Goal: Task Accomplishment & Management: Complete application form

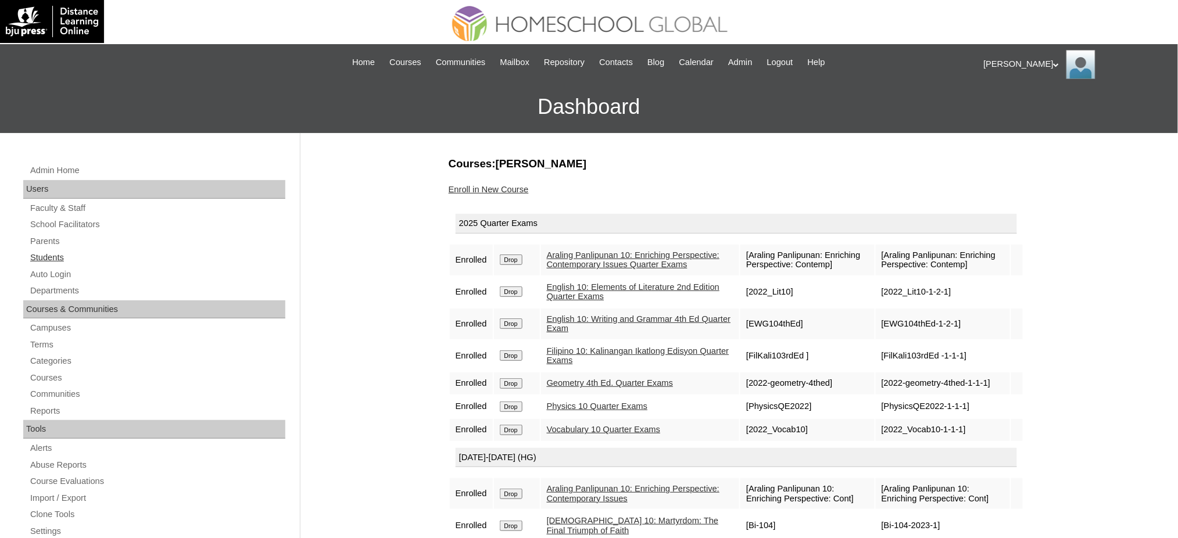
click at [35, 255] on link "Students" at bounding box center [157, 257] width 256 height 15
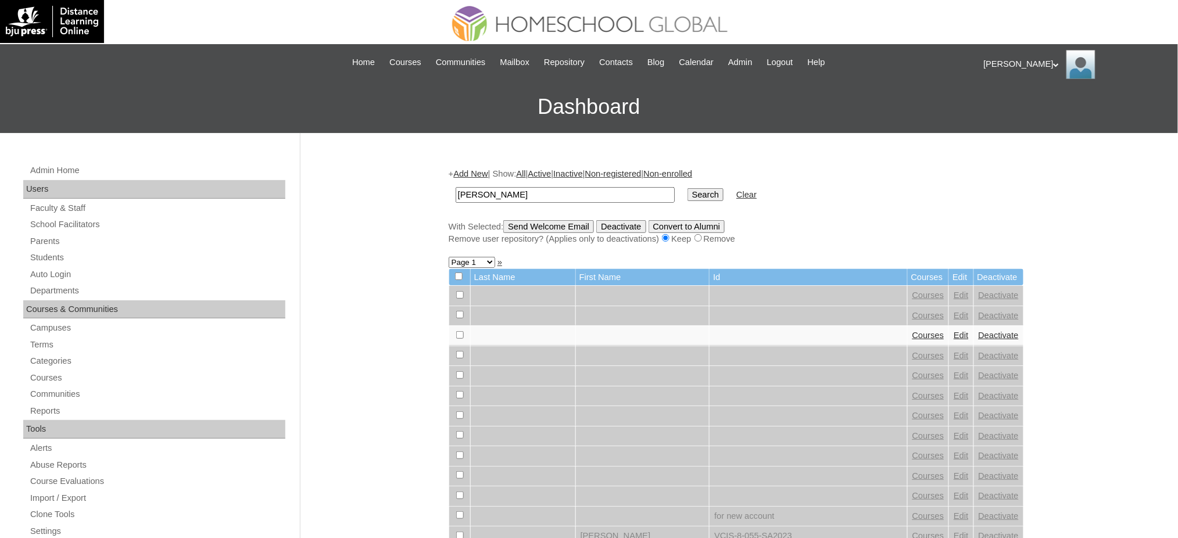
type input "[PERSON_NAME]"
click at [688, 193] on input "Search" at bounding box center [706, 194] width 36 height 13
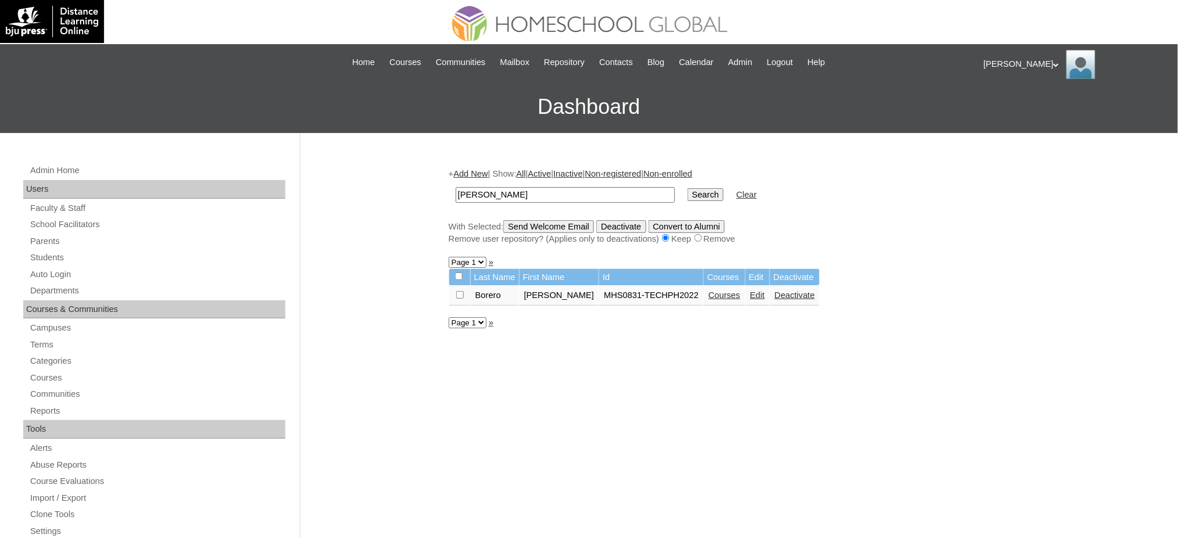
click at [714, 292] on link "Courses" at bounding box center [724, 295] width 32 height 9
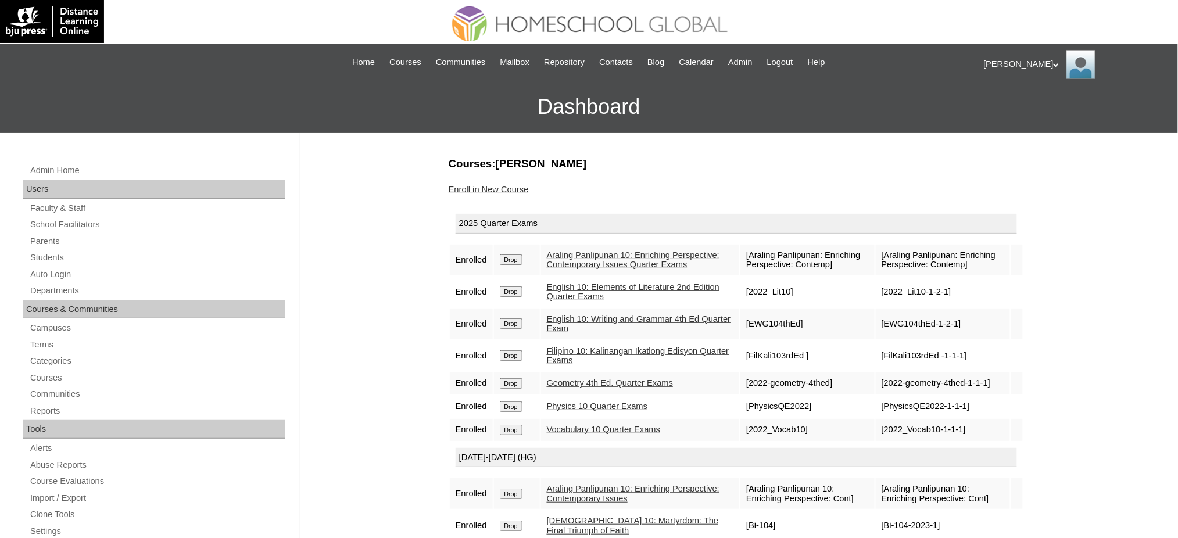
click at [507, 189] on link "Enroll in New Course" at bounding box center [489, 189] width 80 height 9
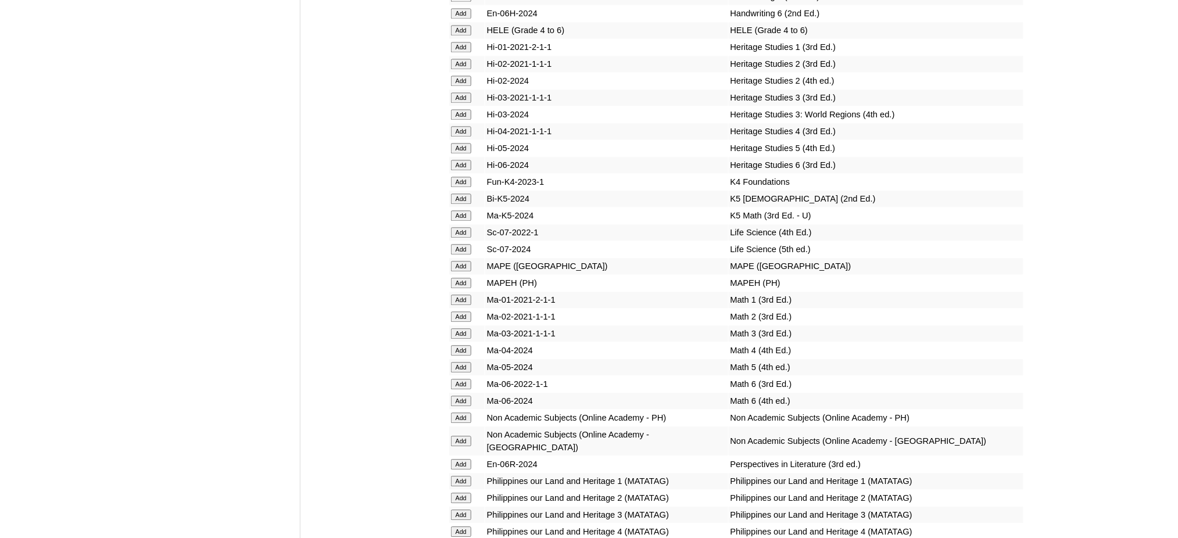
scroll to position [4107, 0]
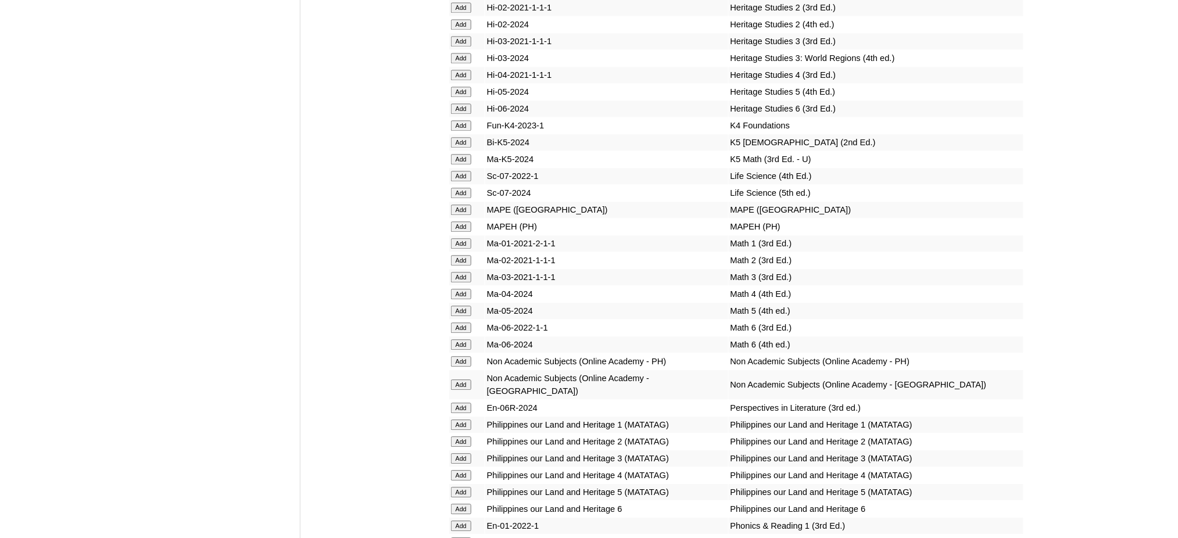
click at [462, 221] on input "Add" at bounding box center [461, 226] width 20 height 10
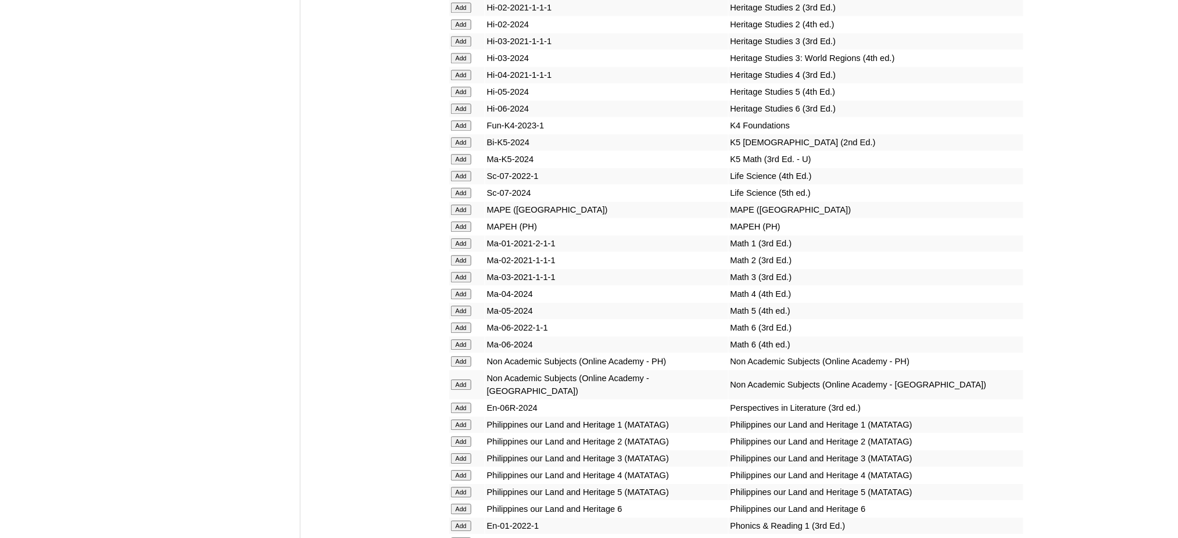
click at [462, 221] on input "Add" at bounding box center [461, 226] width 20 height 10
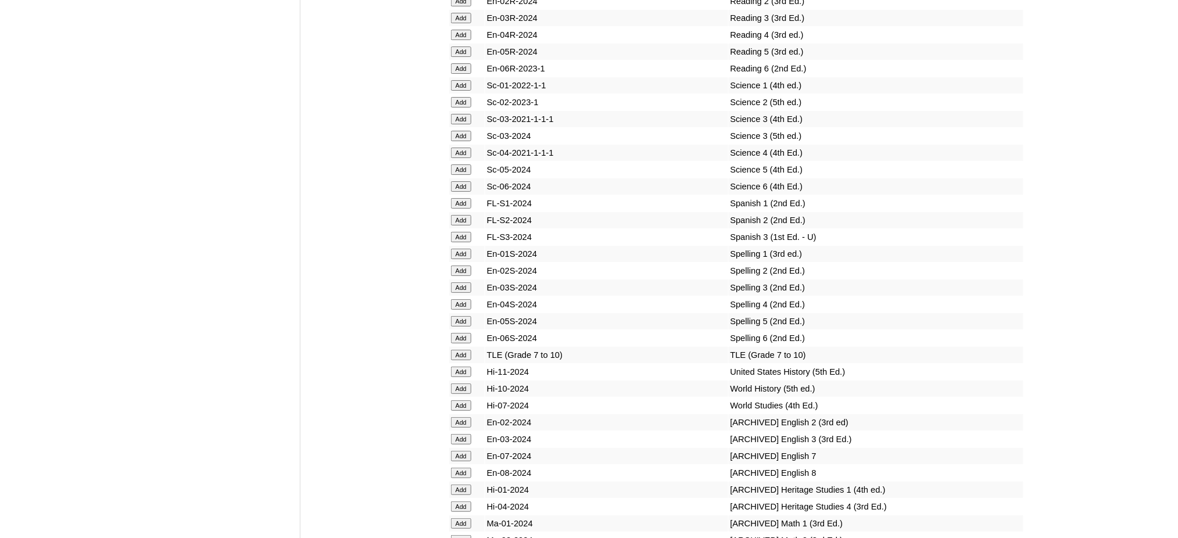
scroll to position [4727, 0]
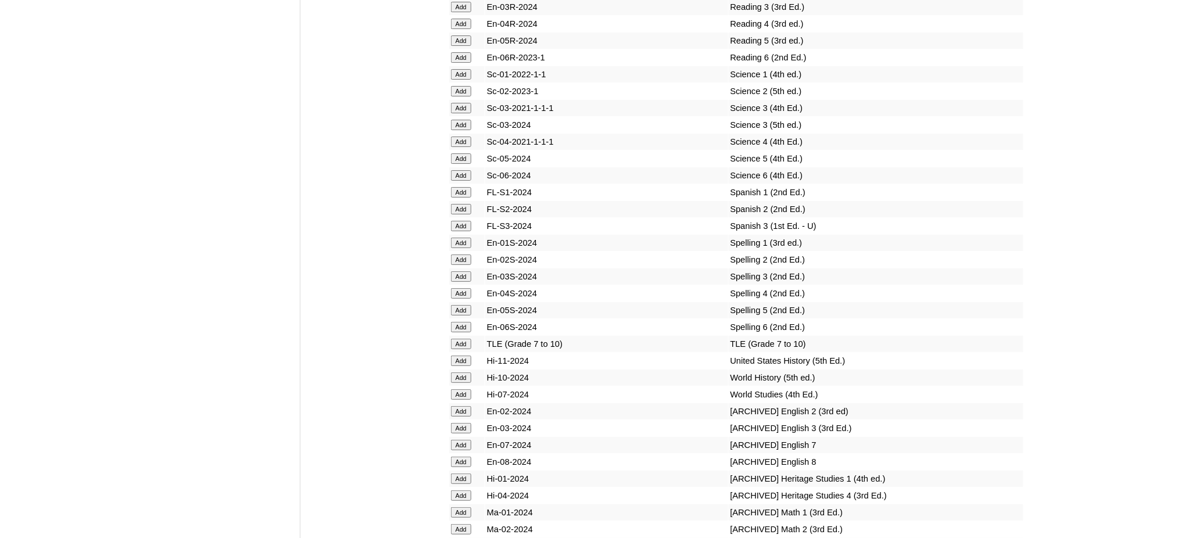
click at [462, 339] on input "Add" at bounding box center [461, 344] width 20 height 10
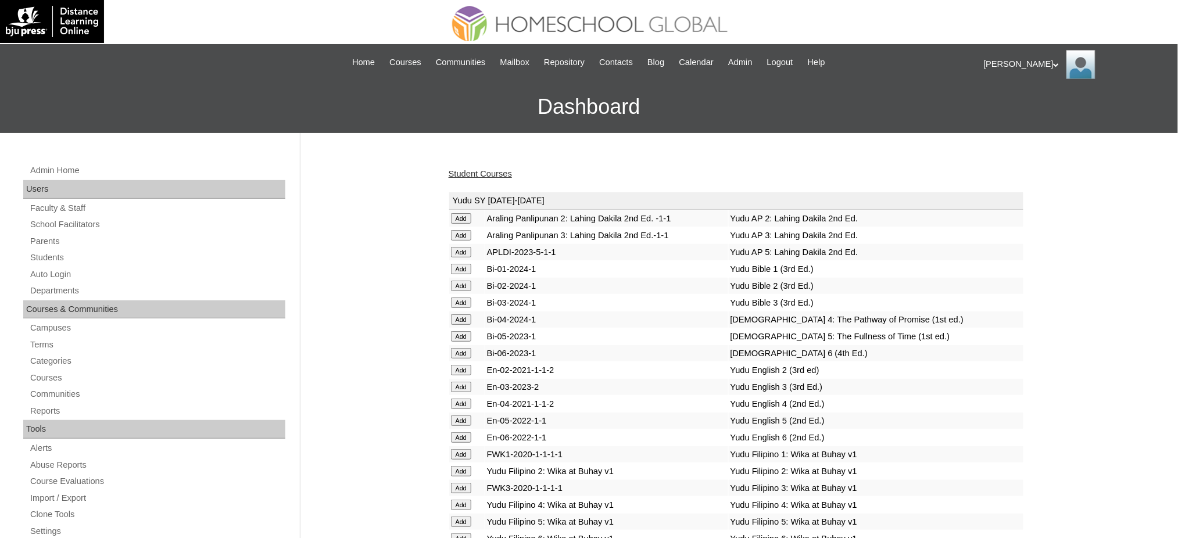
click at [477, 169] on link "Student Courses" at bounding box center [480, 173] width 63 height 9
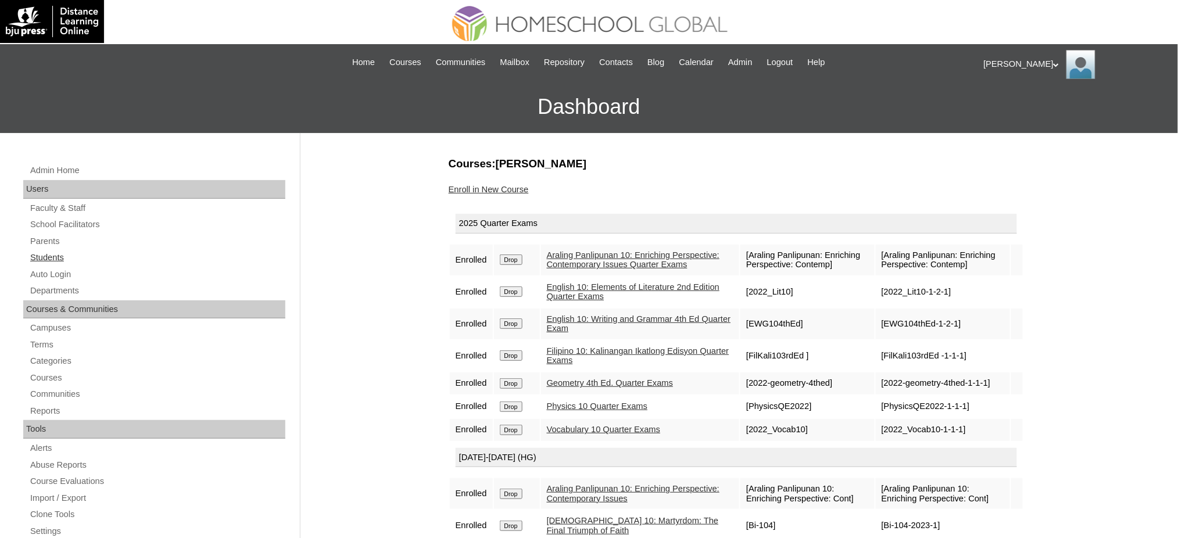
click at [44, 258] on link "Students" at bounding box center [157, 257] width 256 height 15
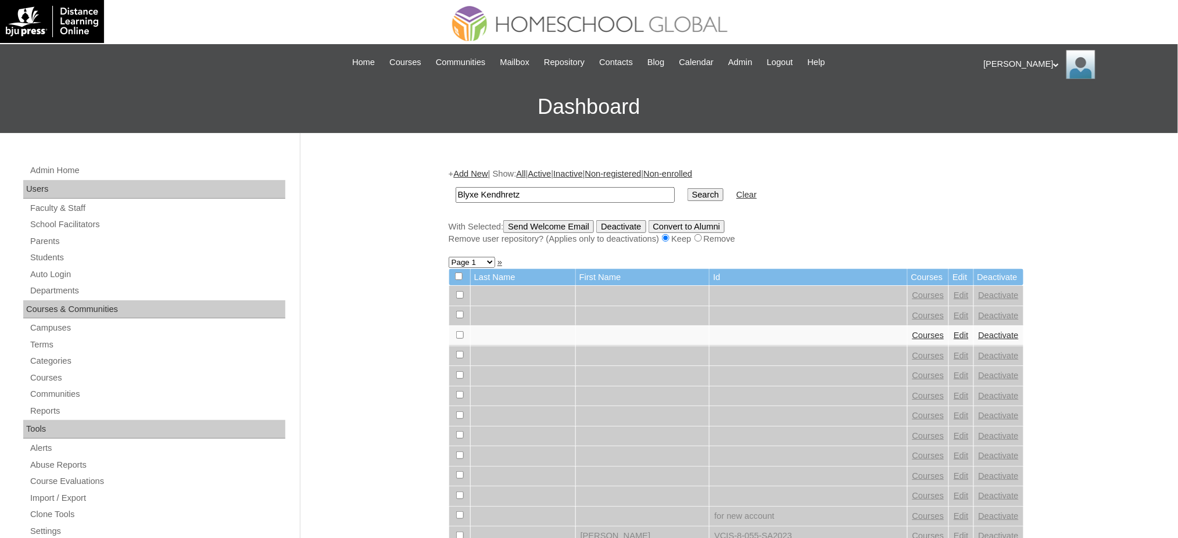
type input "Blyxe Kendhretz"
click at [688, 195] on input "Search" at bounding box center [706, 194] width 36 height 13
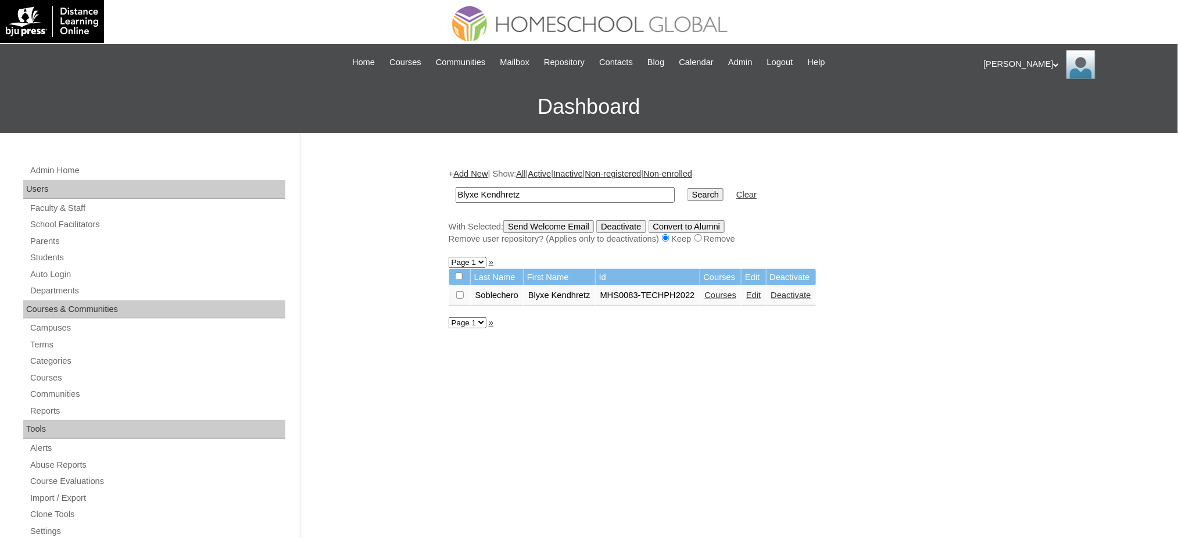
click at [725, 291] on link "Courses" at bounding box center [721, 295] width 32 height 9
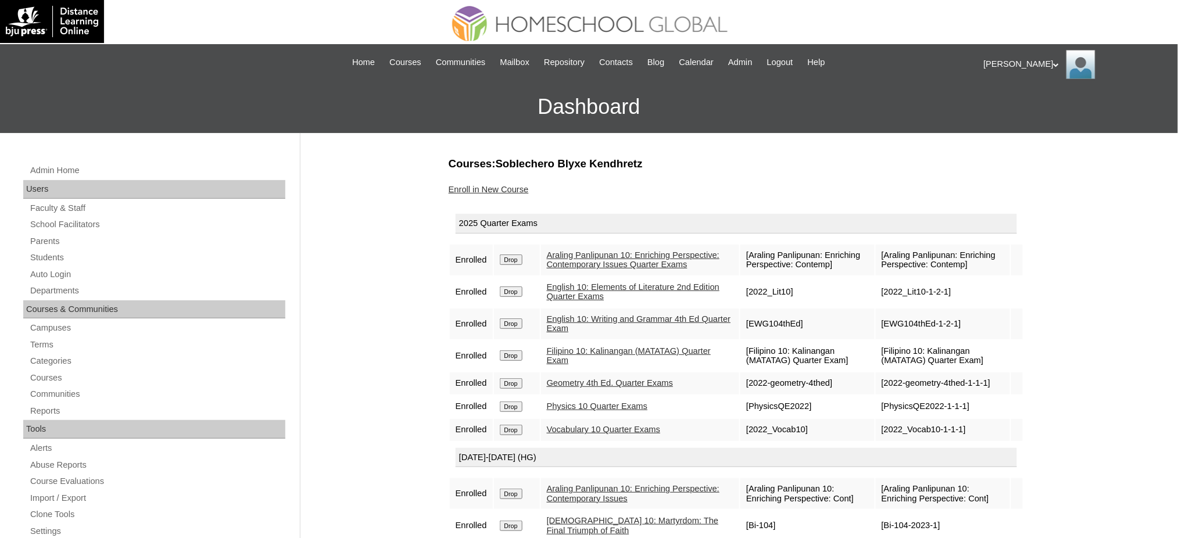
click at [491, 194] on div "Enroll in New Course" at bounding box center [736, 190] width 575 height 12
click at [495, 187] on link "Enroll in New Course" at bounding box center [489, 189] width 80 height 9
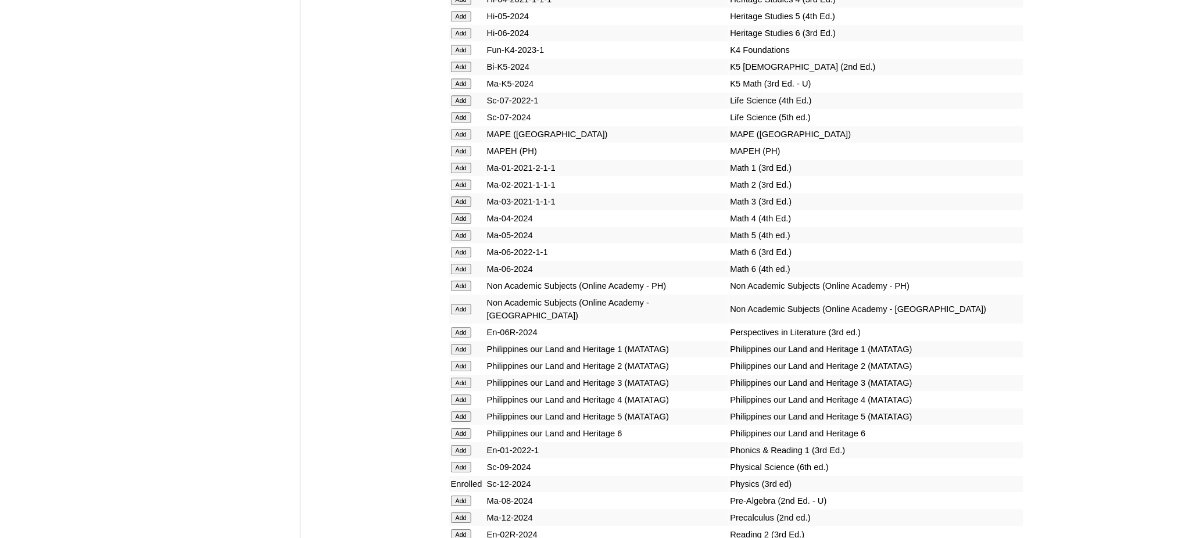
scroll to position [4185, 0]
click at [457, 144] on input "Add" at bounding box center [461, 149] width 20 height 10
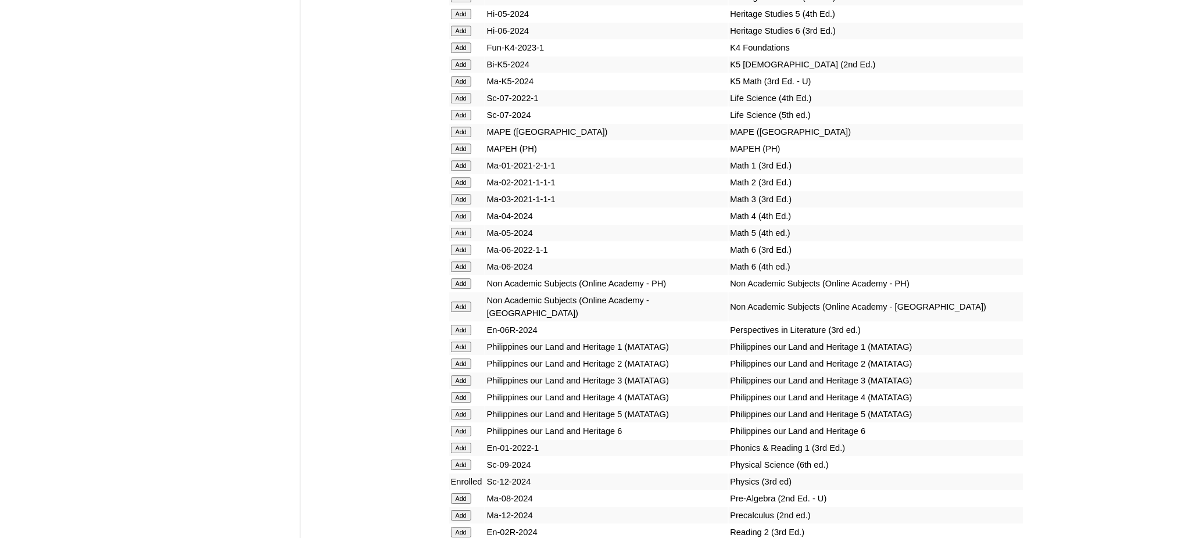
click at [456, 144] on input "Add" at bounding box center [461, 149] width 20 height 10
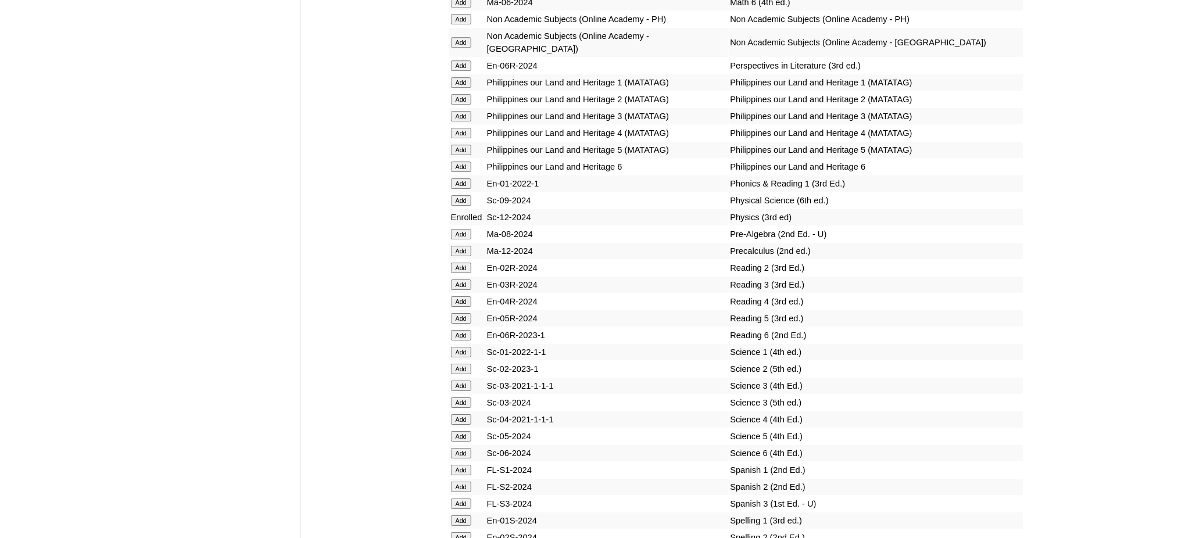
scroll to position [4727, 0]
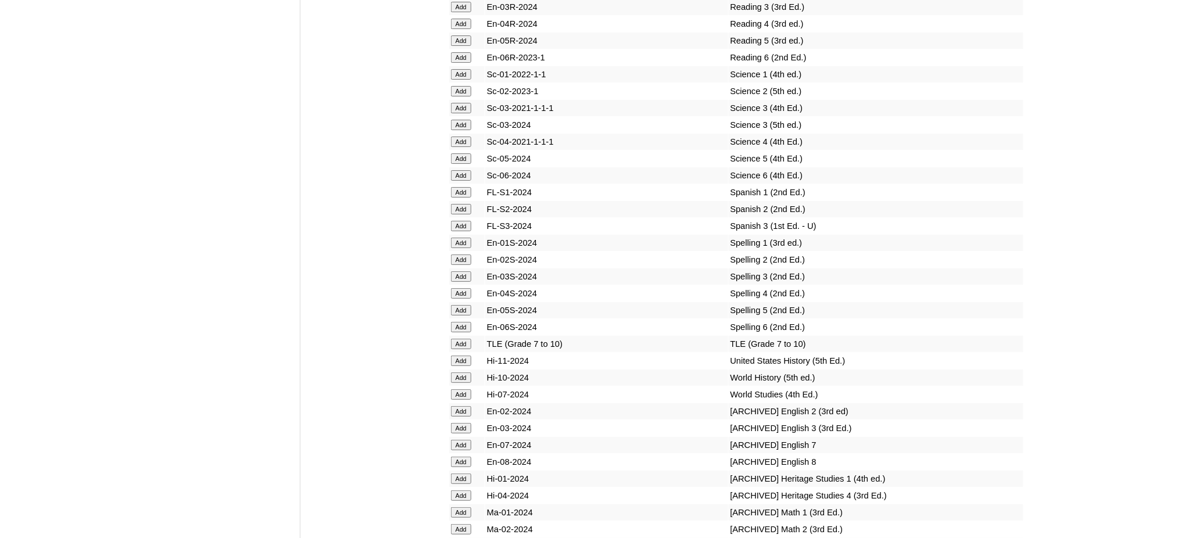
click at [458, 339] on input "Add" at bounding box center [461, 344] width 20 height 10
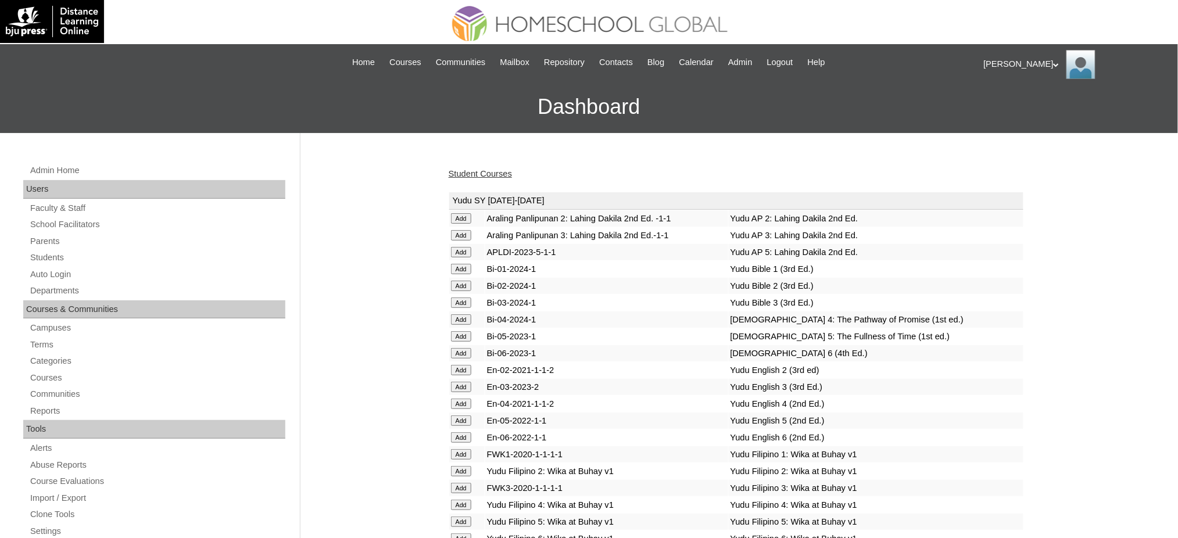
click at [460, 170] on link "Student Courses" at bounding box center [480, 173] width 63 height 9
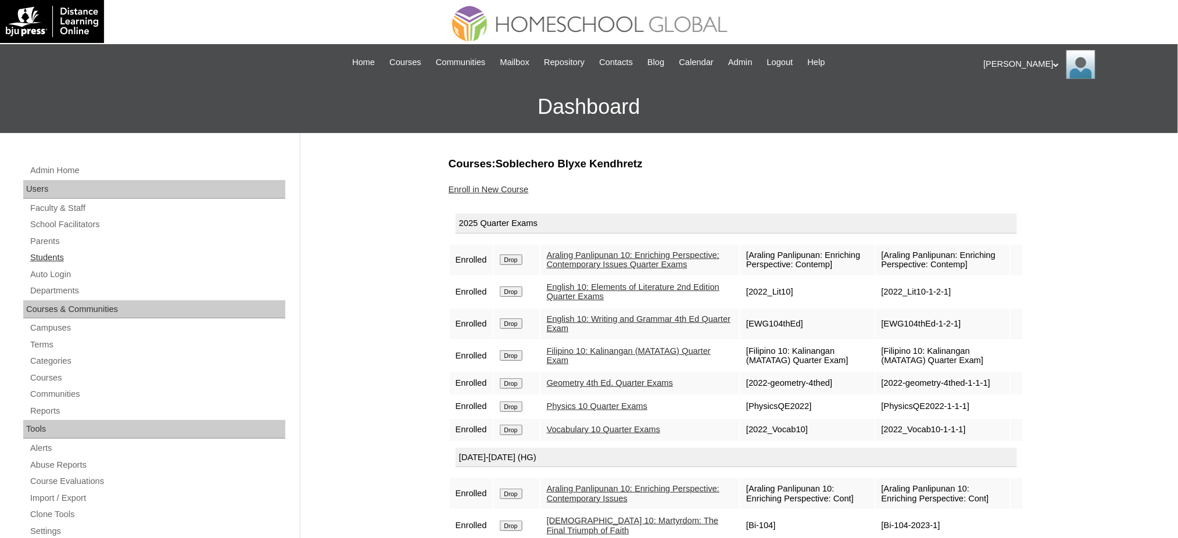
click at [51, 256] on link "Students" at bounding box center [157, 257] width 256 height 15
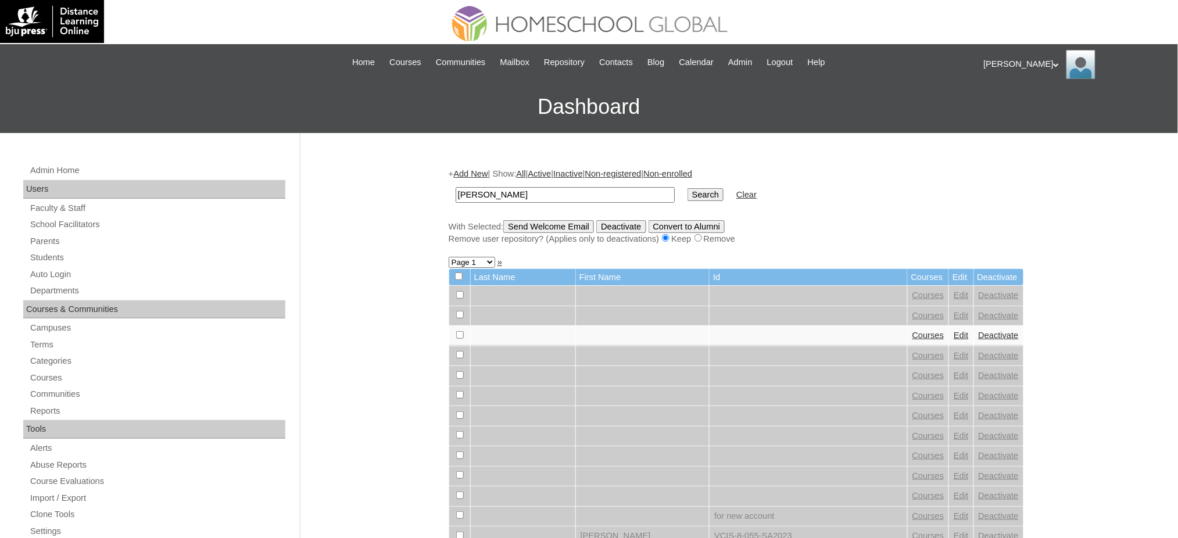
type input "Alexa Dominique"
click at [688, 190] on input "Search" at bounding box center [706, 194] width 36 height 13
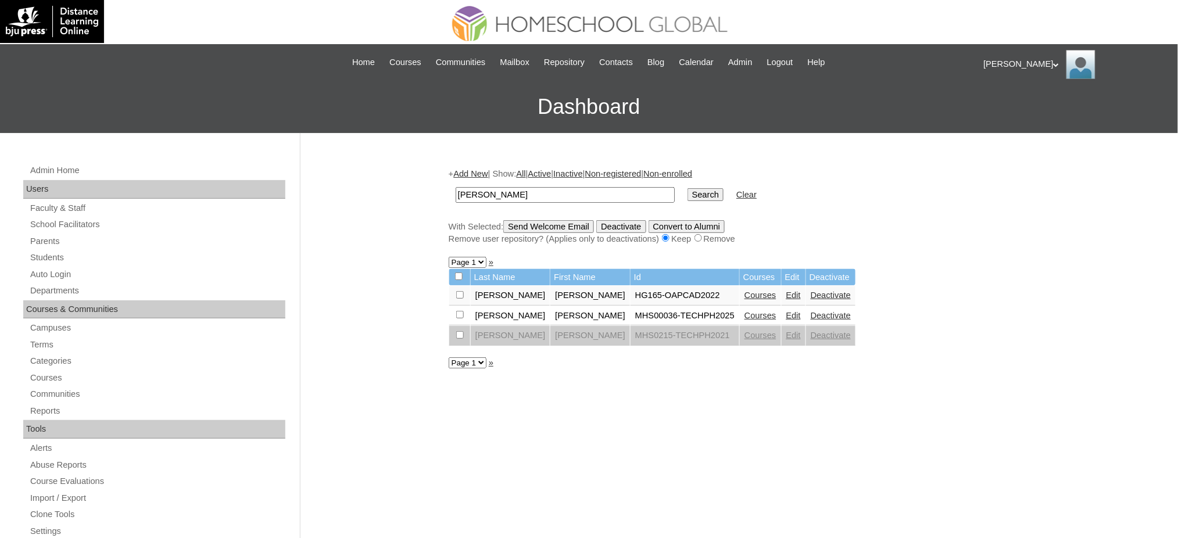
click at [745, 311] on link "Courses" at bounding box center [761, 315] width 32 height 9
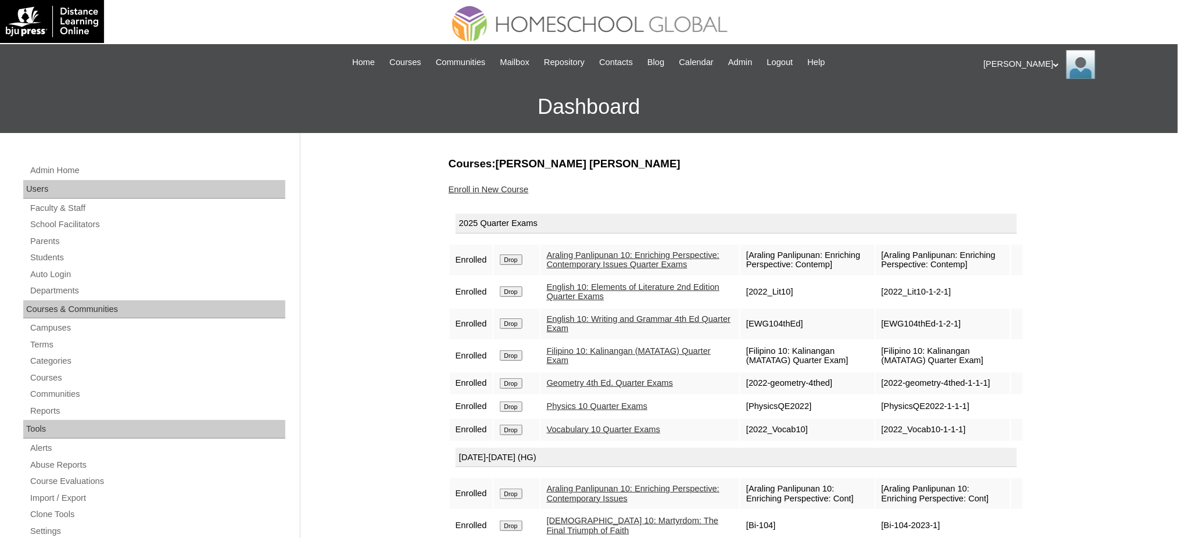
click at [498, 190] on link "Enroll in New Course" at bounding box center [489, 189] width 80 height 9
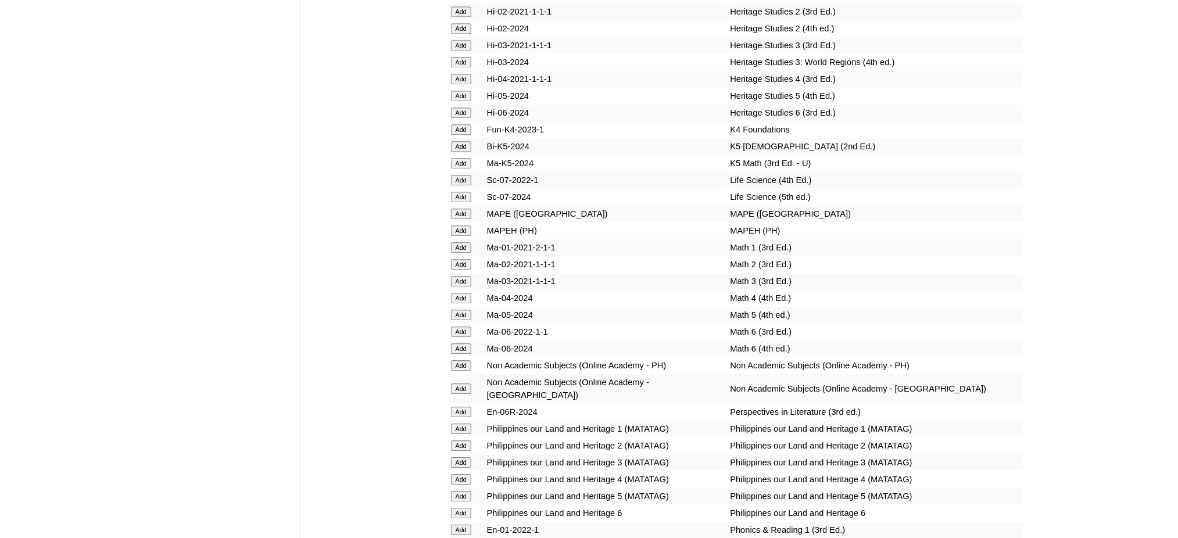
scroll to position [4107, 0]
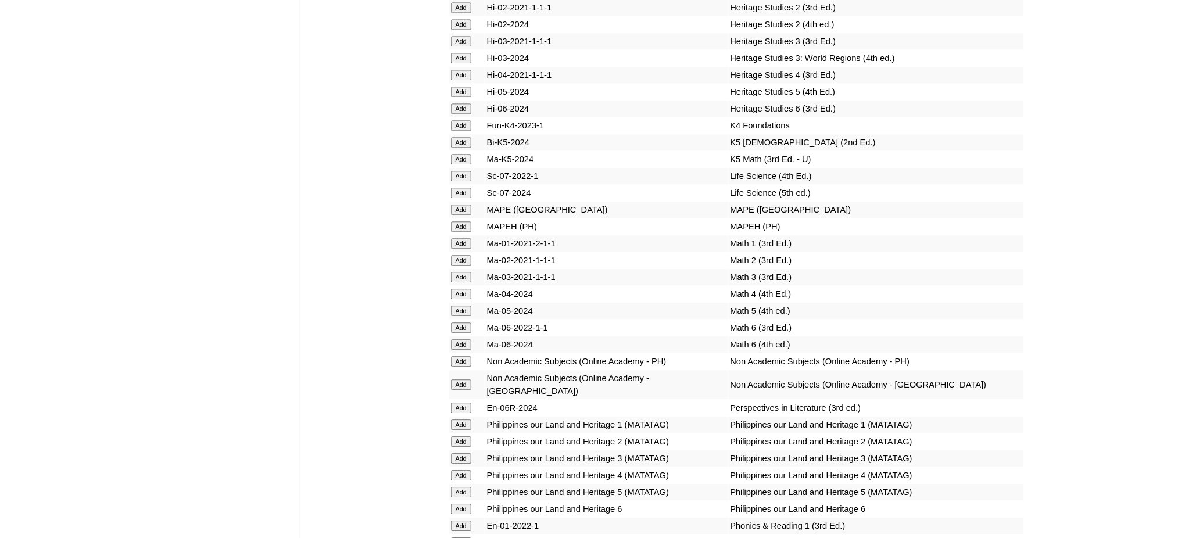
click at [466, 221] on input "Add" at bounding box center [461, 226] width 20 height 10
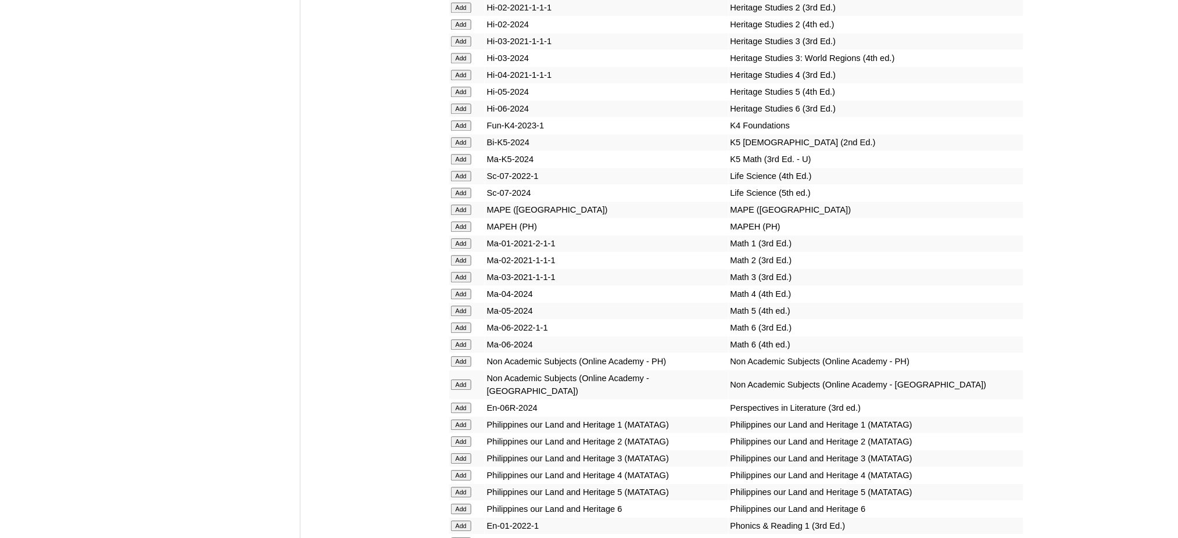
click at [466, 221] on input "Add" at bounding box center [461, 226] width 20 height 10
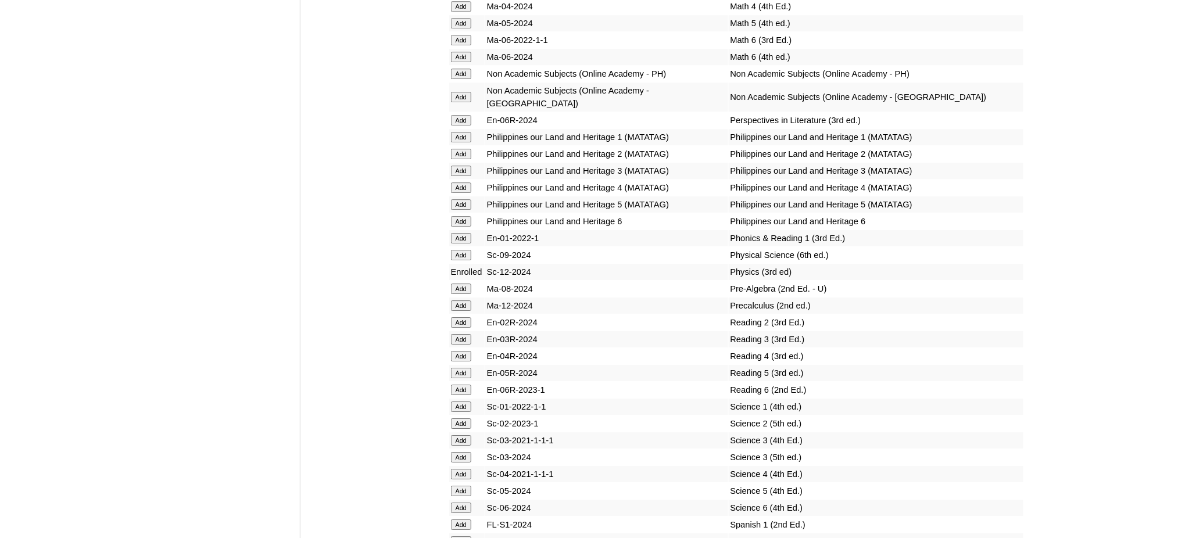
scroll to position [4572, 0]
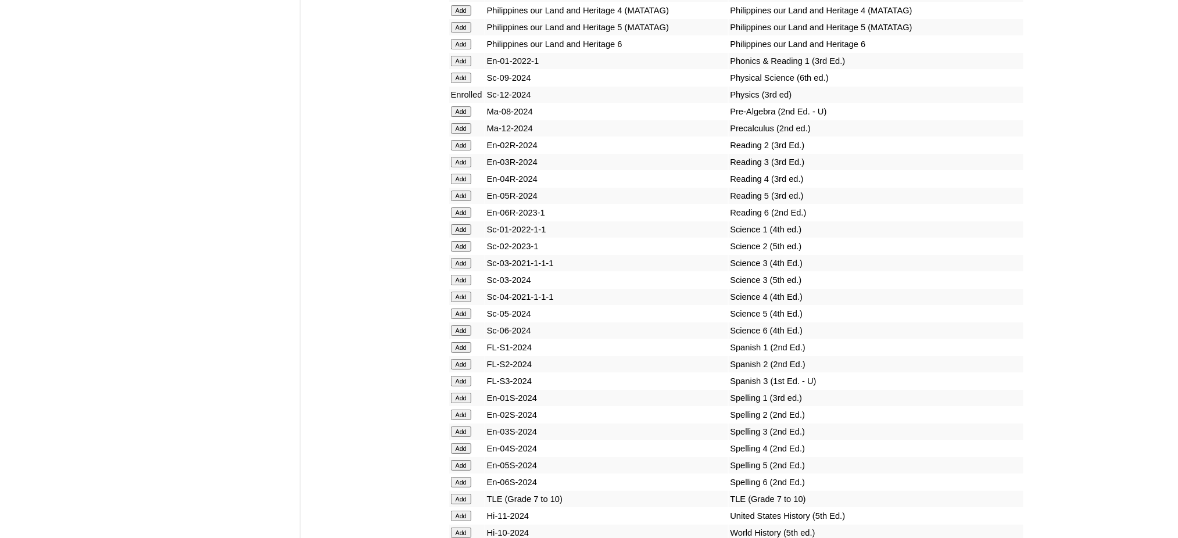
click at [462, 494] on input "Add" at bounding box center [461, 499] width 20 height 10
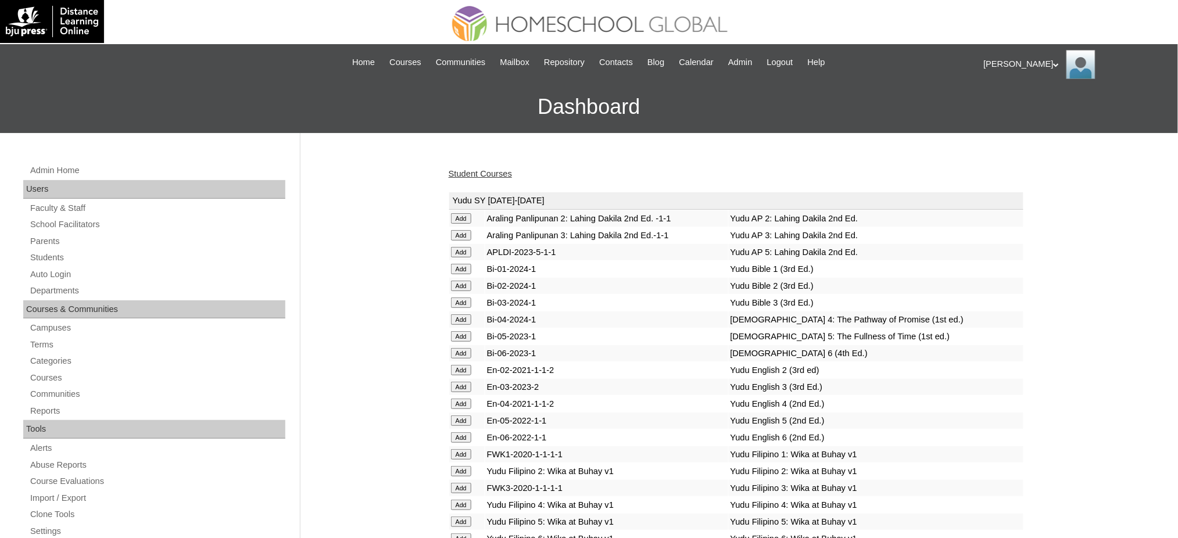
click at [486, 171] on link "Student Courses" at bounding box center [480, 173] width 63 height 9
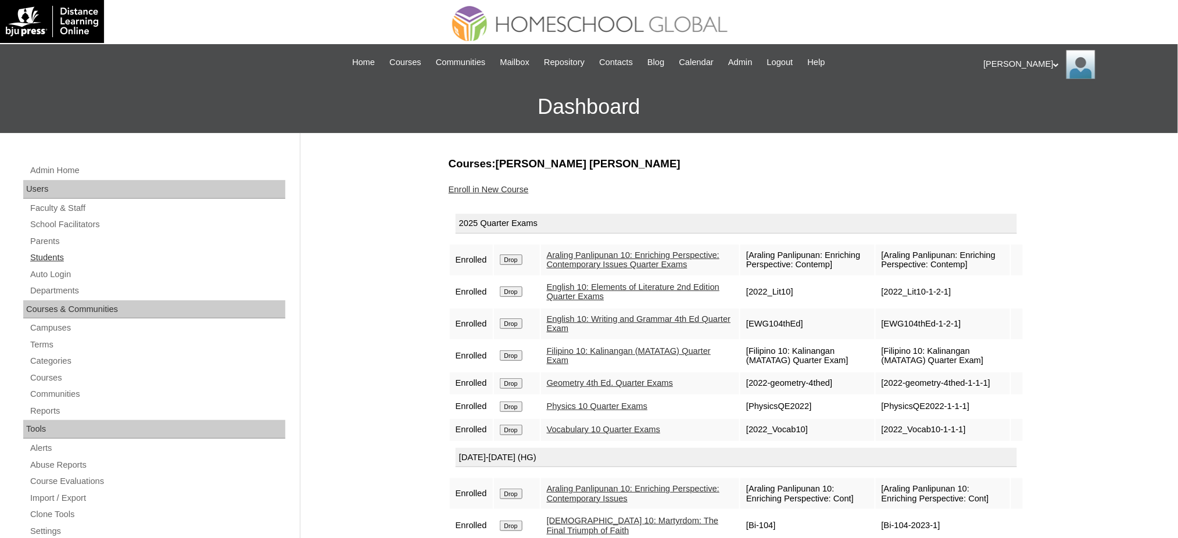
click at [54, 258] on link "Students" at bounding box center [157, 257] width 256 height 15
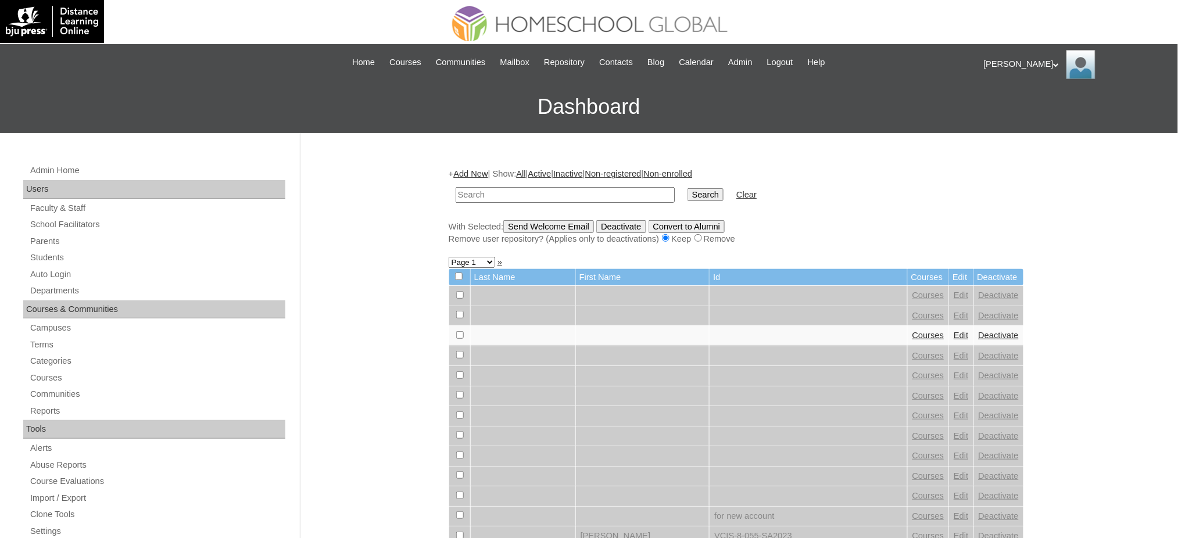
paste input "Zyris [PERSON_NAME]"
type input "Zyris [PERSON_NAME]"
click at [688, 196] on input "Search" at bounding box center [706, 194] width 36 height 13
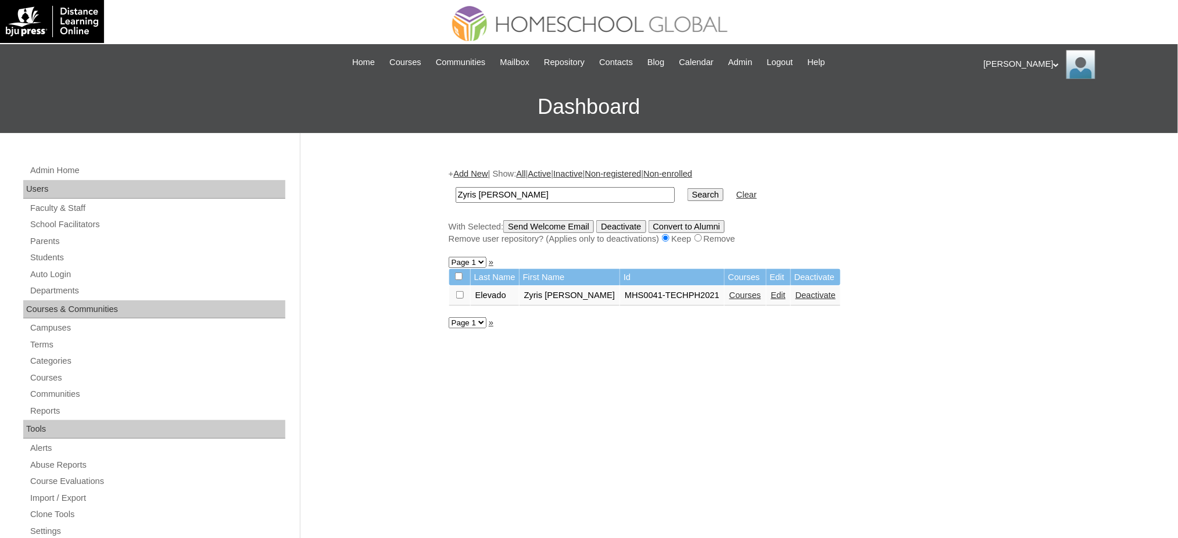
click at [729, 291] on link "Courses" at bounding box center [745, 295] width 32 height 9
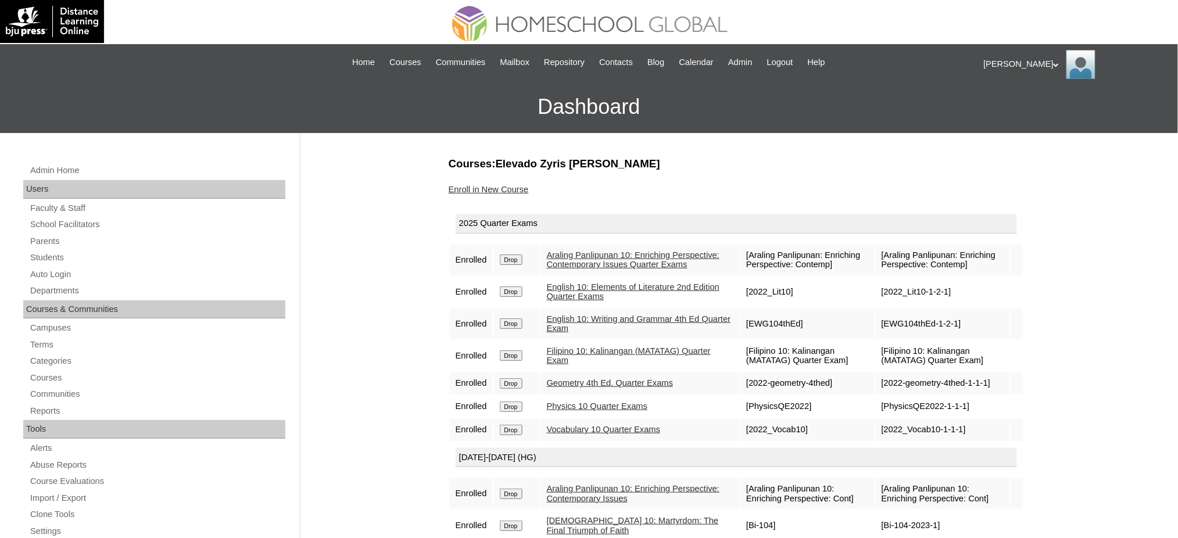
click at [473, 187] on link "Enroll in New Course" at bounding box center [489, 189] width 80 height 9
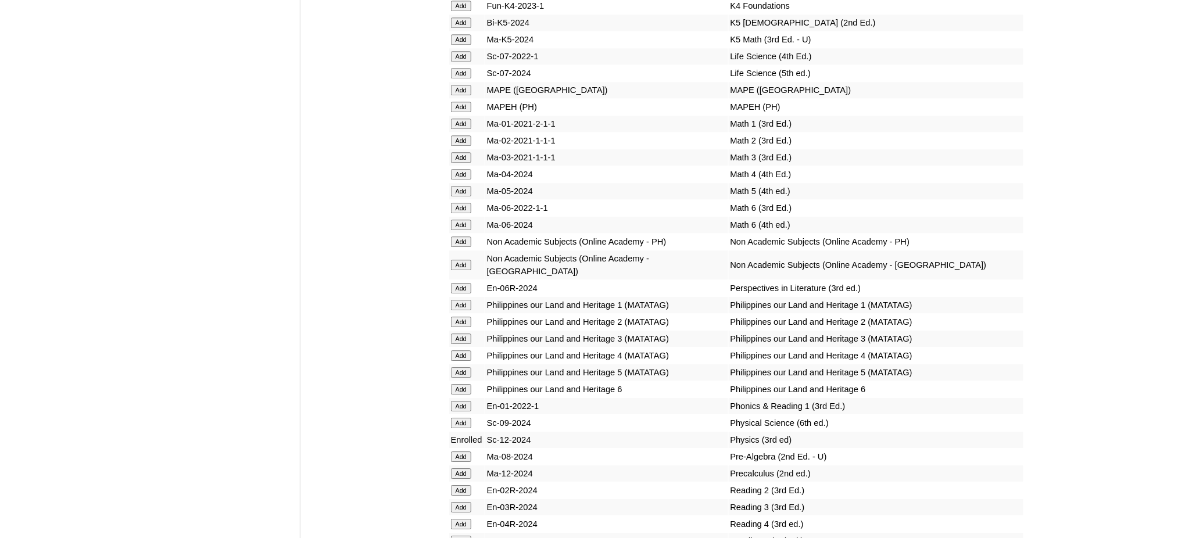
scroll to position [4165, 0]
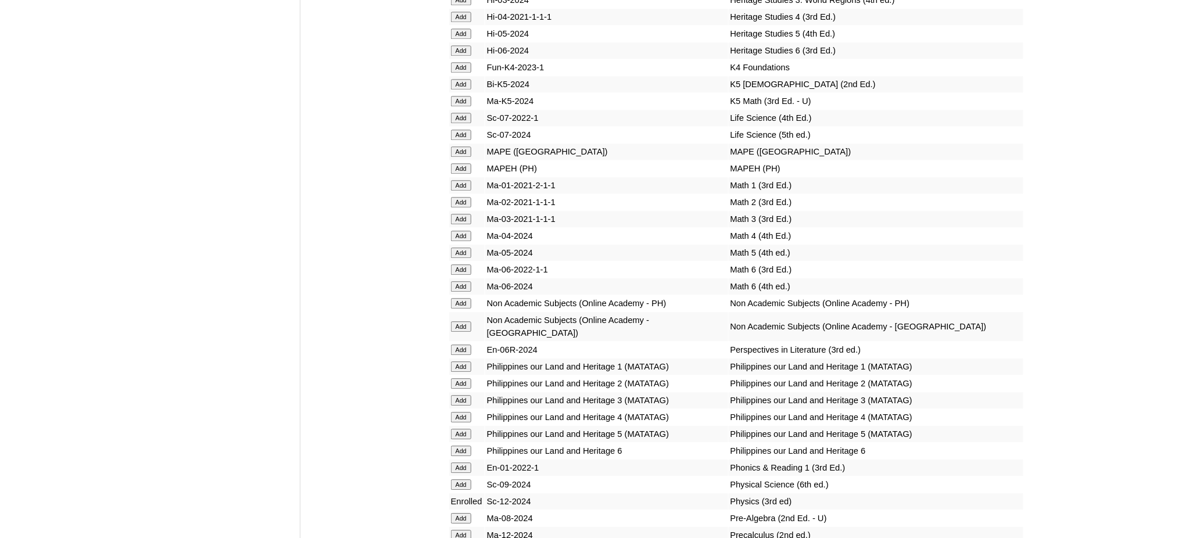
click at [462, 163] on input "Add" at bounding box center [461, 168] width 20 height 10
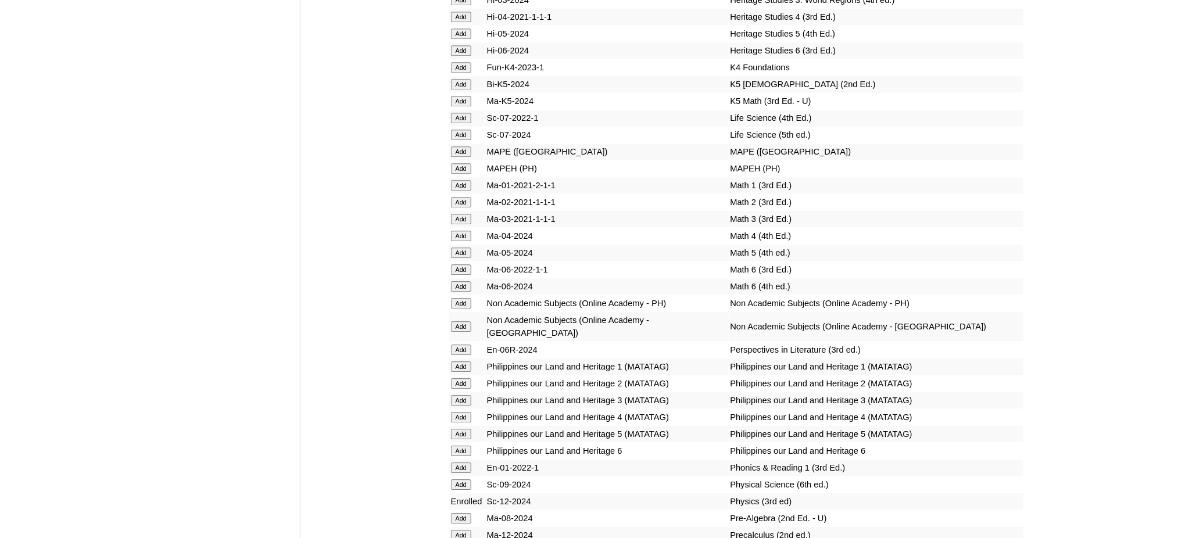
click at [462, 163] on input "Add" at bounding box center [461, 168] width 20 height 10
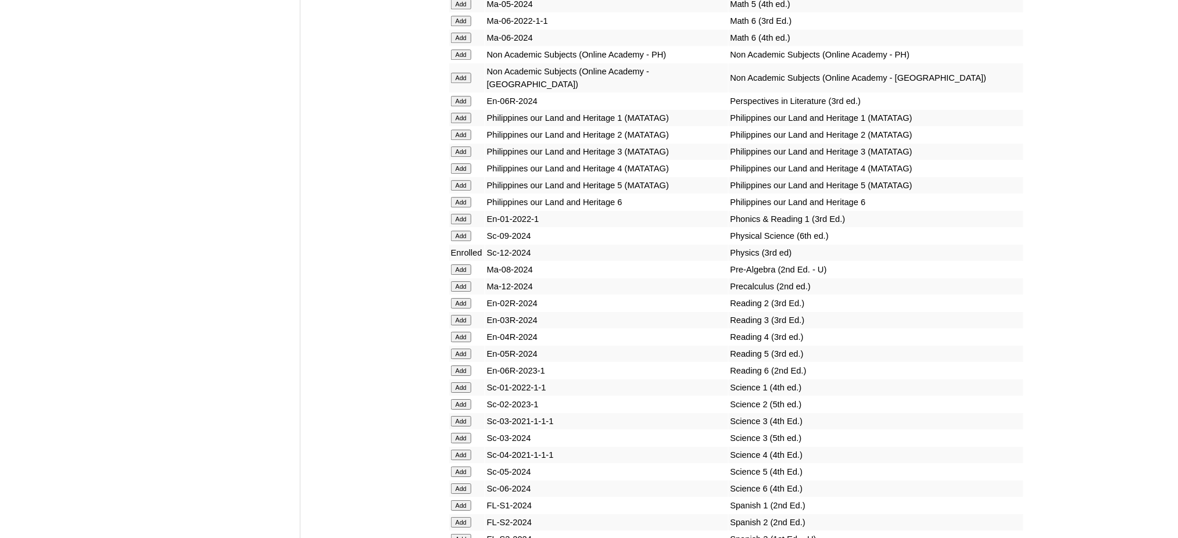
scroll to position [4708, 0]
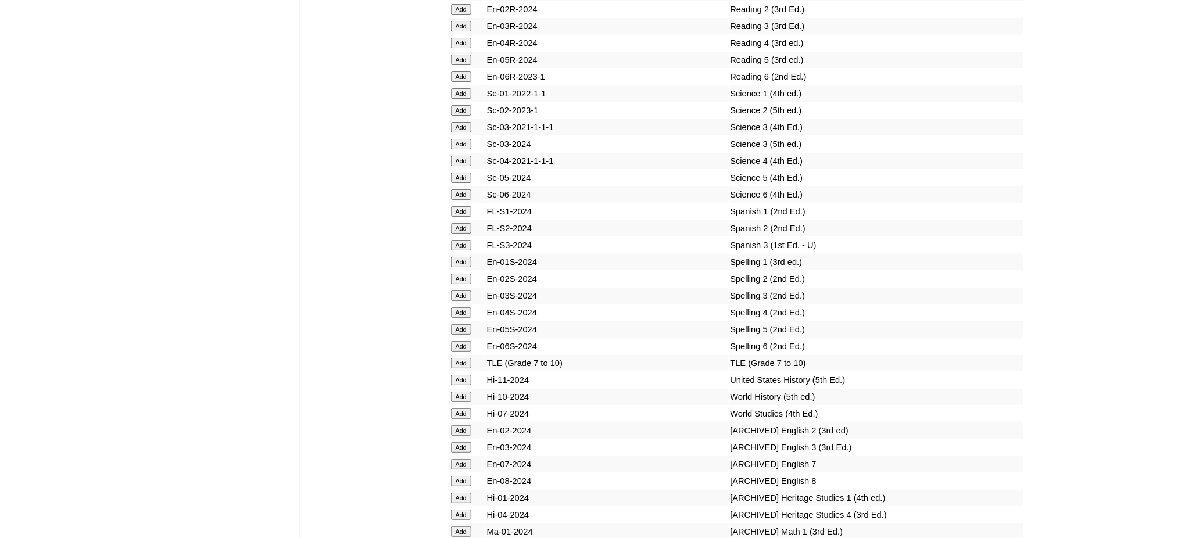
click at [459, 358] on input "Add" at bounding box center [461, 363] width 20 height 10
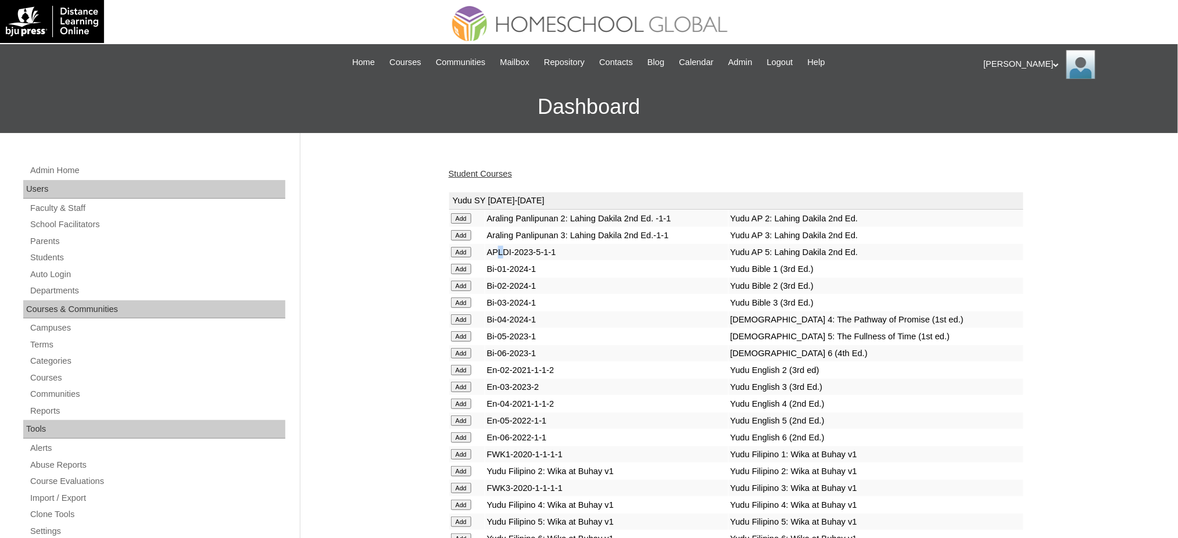
click at [502, 248] on td "APLDI-2023-5-1-1" at bounding box center [606, 252] width 243 height 16
click at [505, 172] on link "Student Courses" at bounding box center [480, 173] width 63 height 9
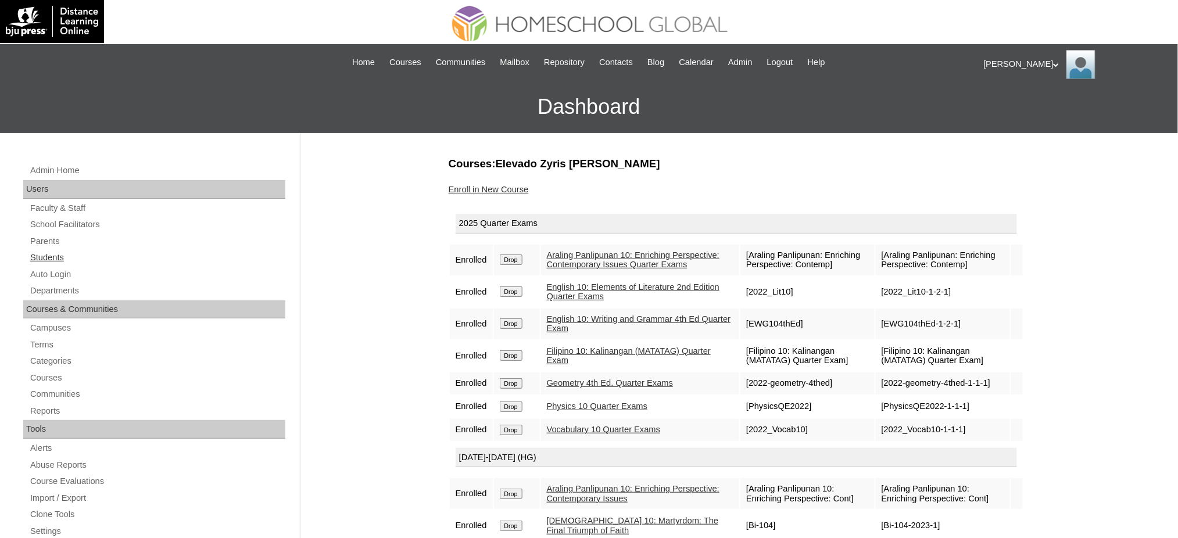
click at [36, 257] on link "Students" at bounding box center [157, 257] width 256 height 15
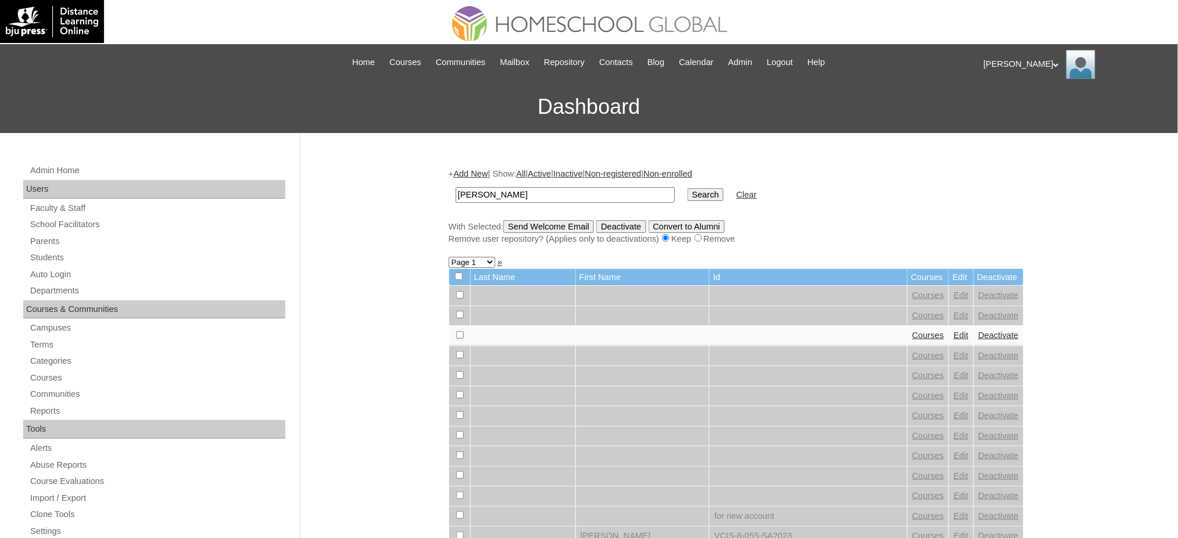
type input "[PERSON_NAME]"
click at [688, 191] on input "Search" at bounding box center [706, 194] width 36 height 13
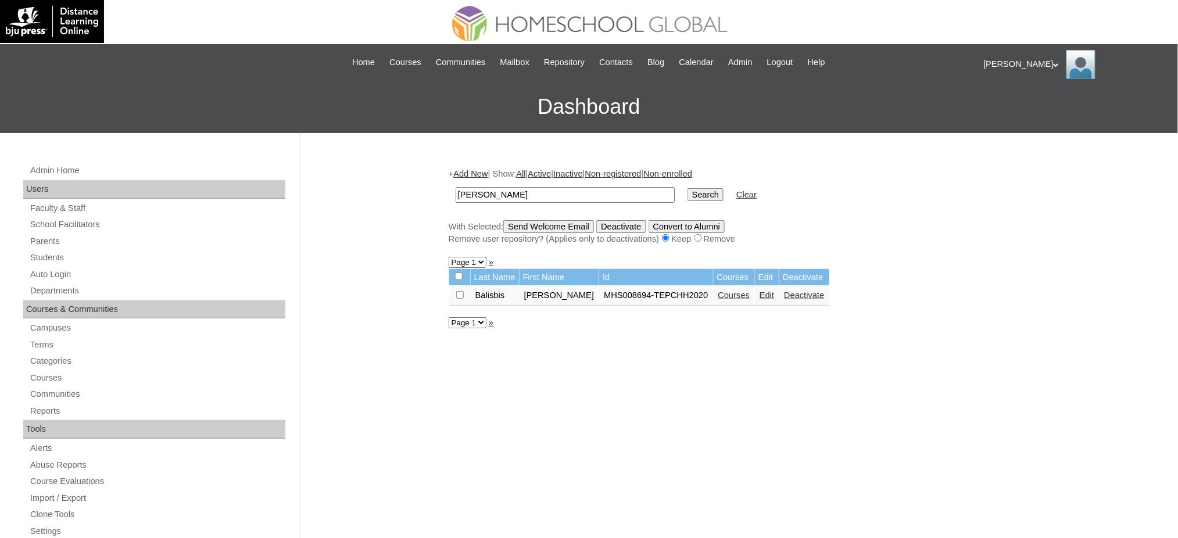
click at [724, 292] on link "Courses" at bounding box center [734, 295] width 32 height 9
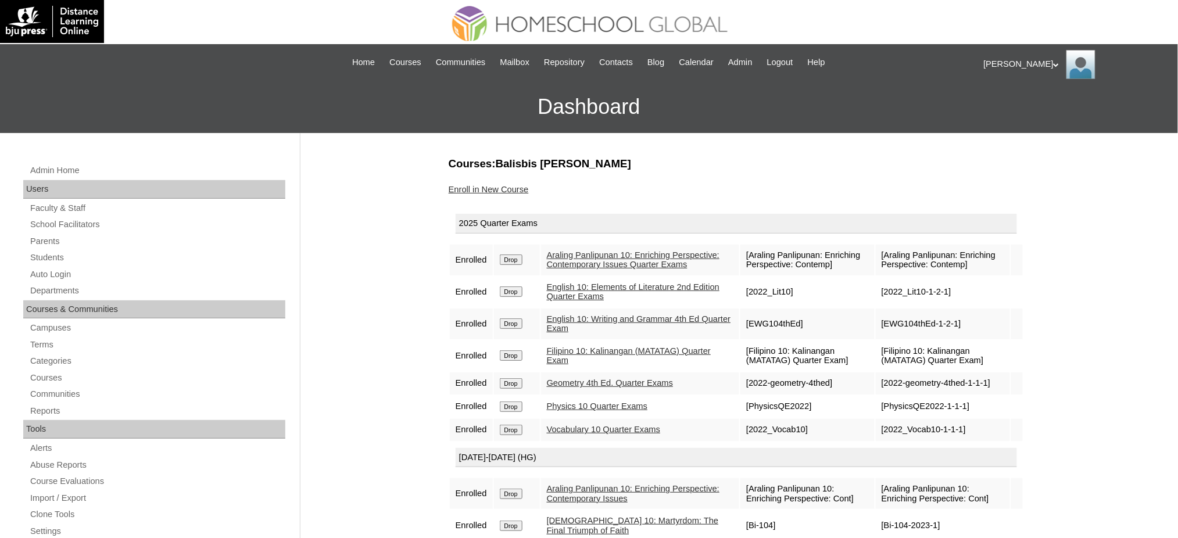
click at [477, 187] on link "Enroll in New Course" at bounding box center [489, 189] width 80 height 9
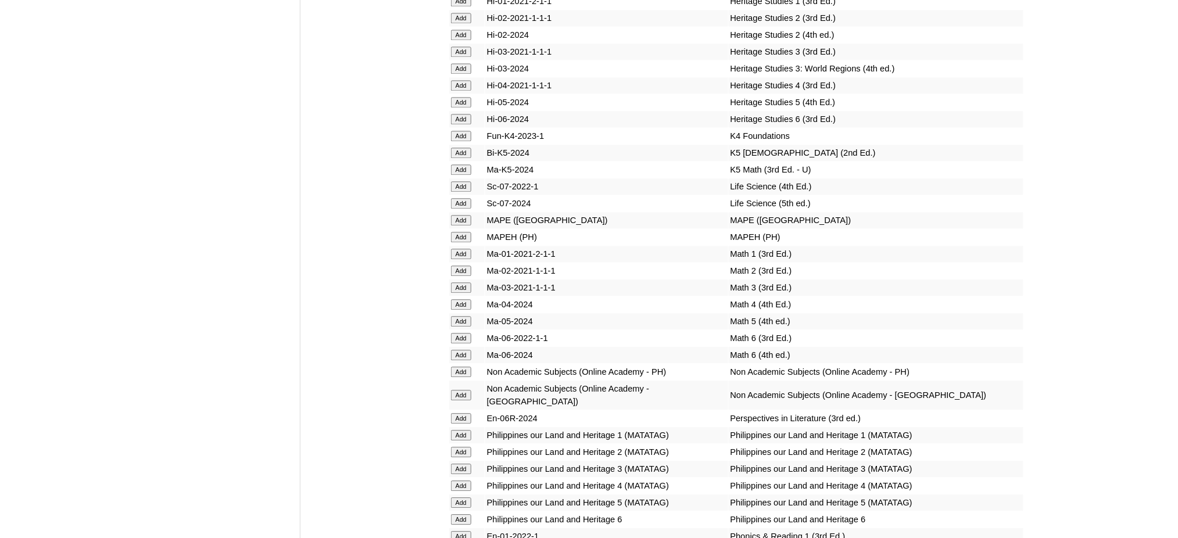
scroll to position [4107, 0]
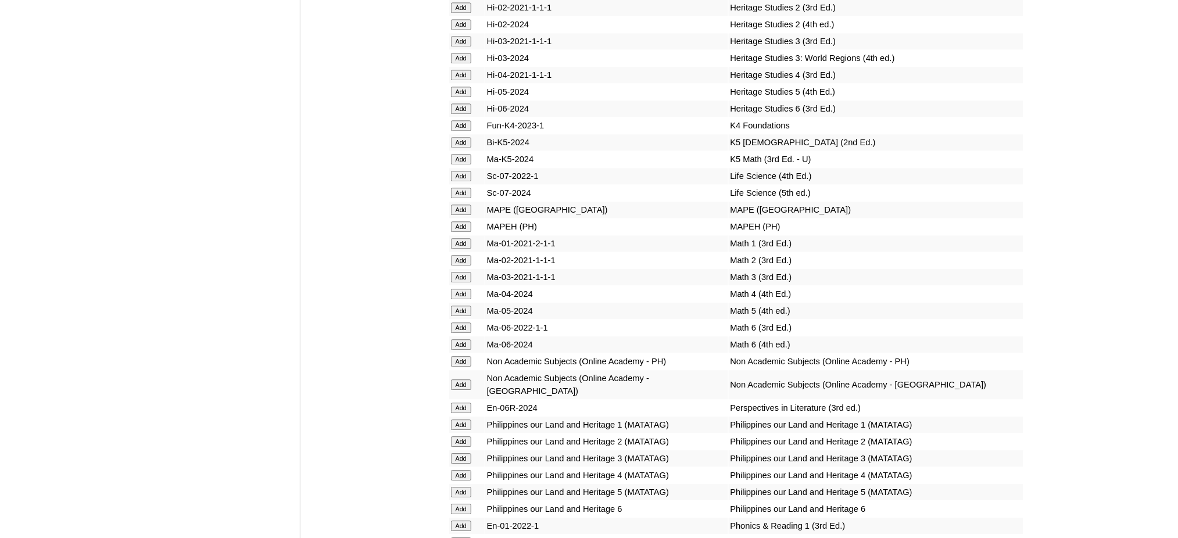
click at [460, 221] on input "Add" at bounding box center [461, 226] width 20 height 10
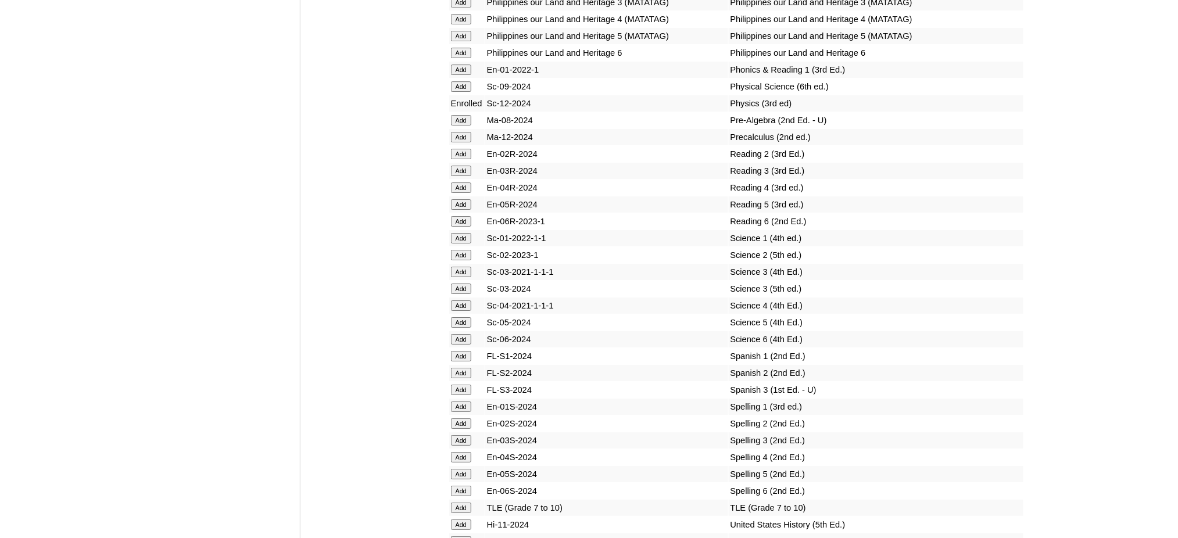
scroll to position [4572, 0]
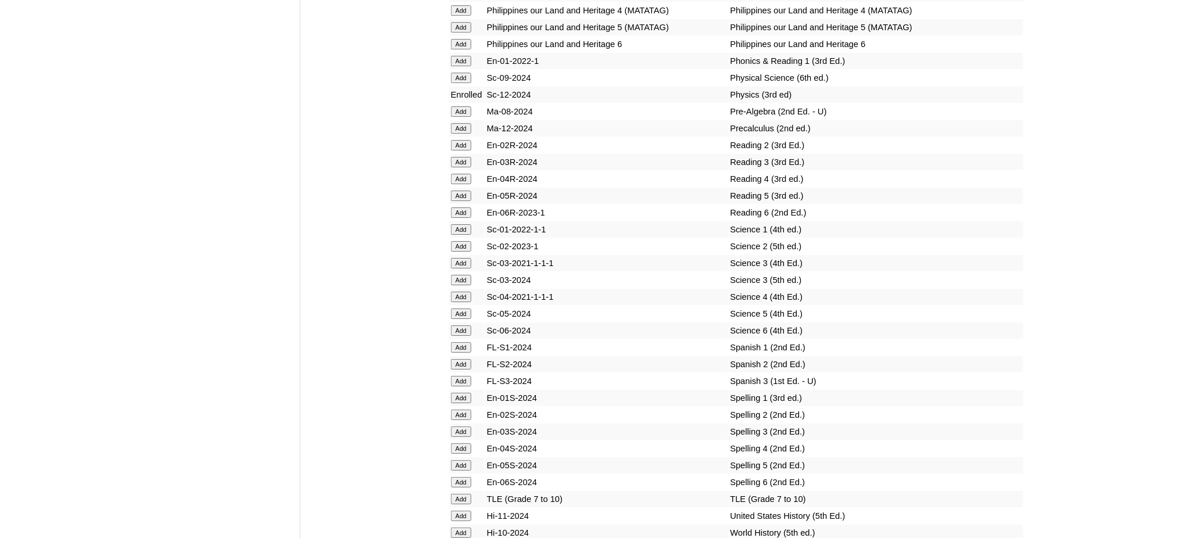
click at [466, 494] on input "Add" at bounding box center [461, 499] width 20 height 10
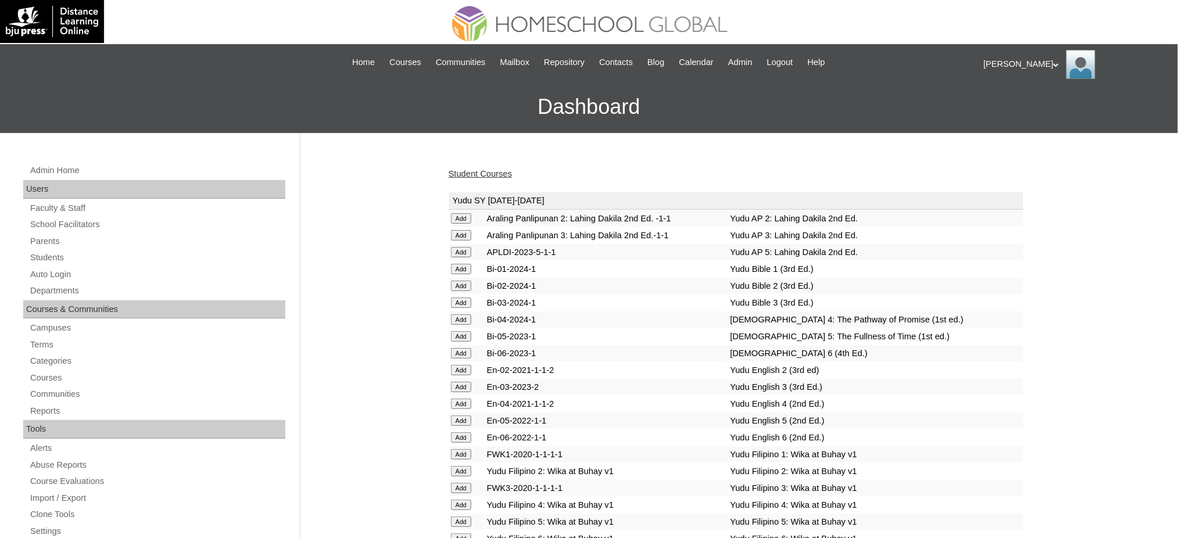
click at [466, 173] on link "Student Courses" at bounding box center [480, 173] width 63 height 9
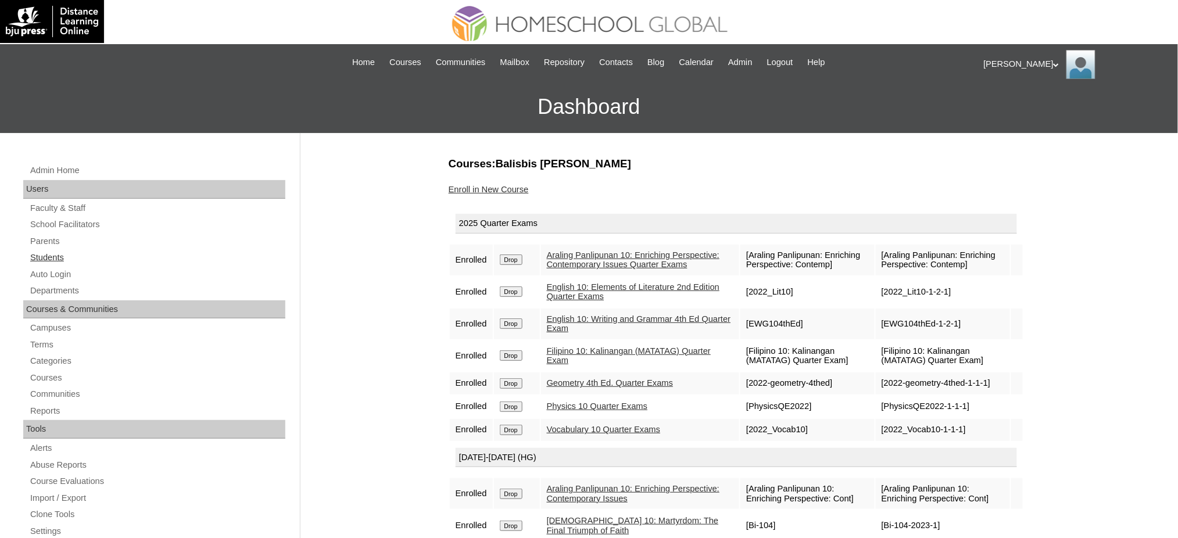
click at [45, 256] on link "Students" at bounding box center [157, 257] width 256 height 15
